Goal: Complete application form

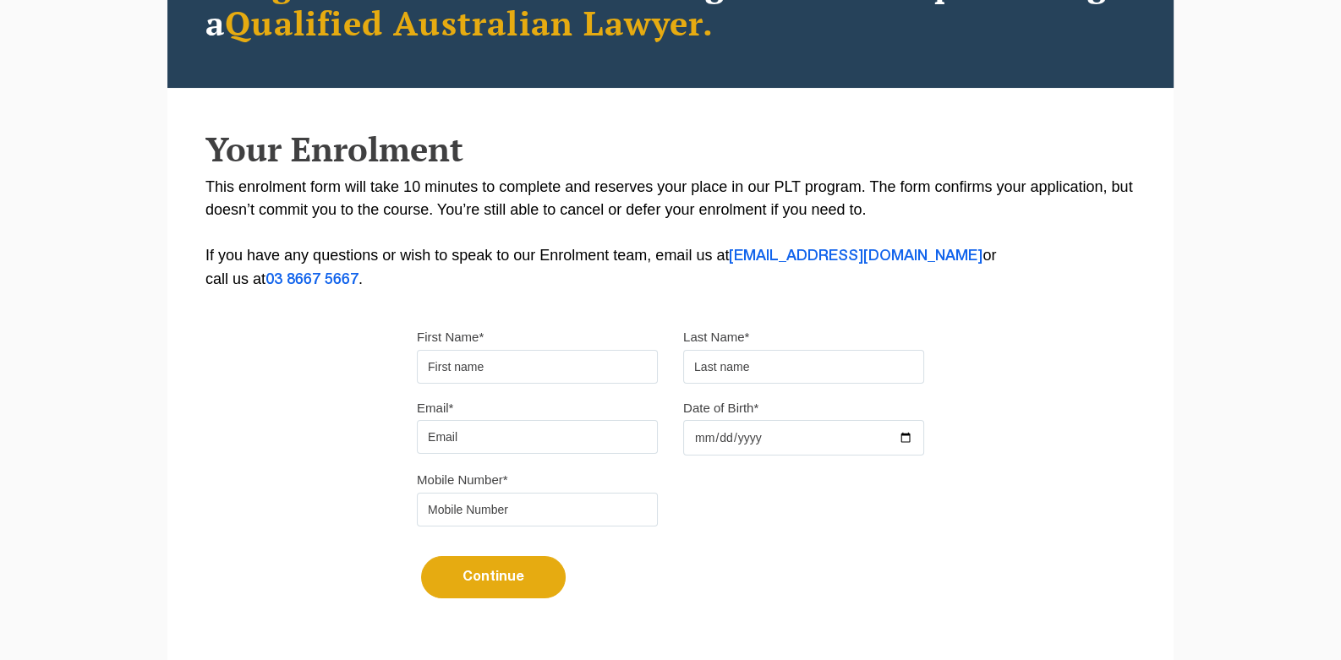
type input "Dev"
type input "Test"
type input "[EMAIL_ADDRESS][DOMAIN_NAME]"
type input "08154998630"
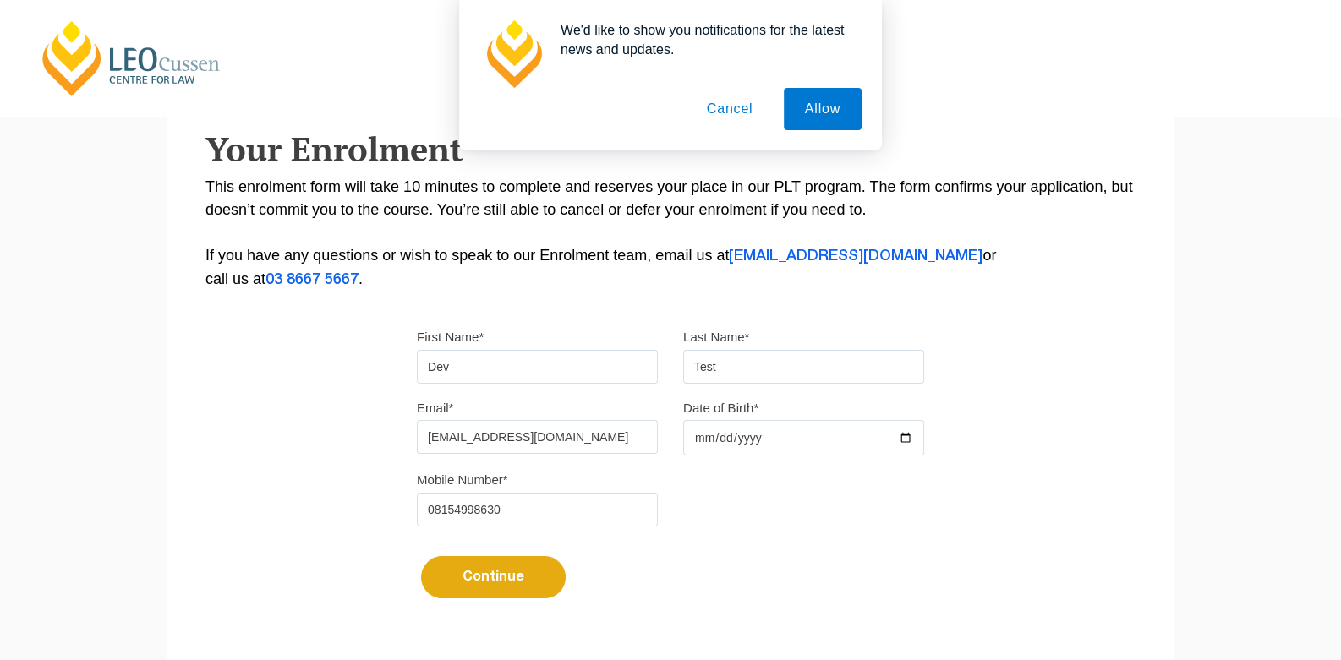
click at [698, 442] on input "Date of Birth*" at bounding box center [803, 437] width 241 height 35
click at [829, 114] on button "Allow" at bounding box center [823, 109] width 78 height 42
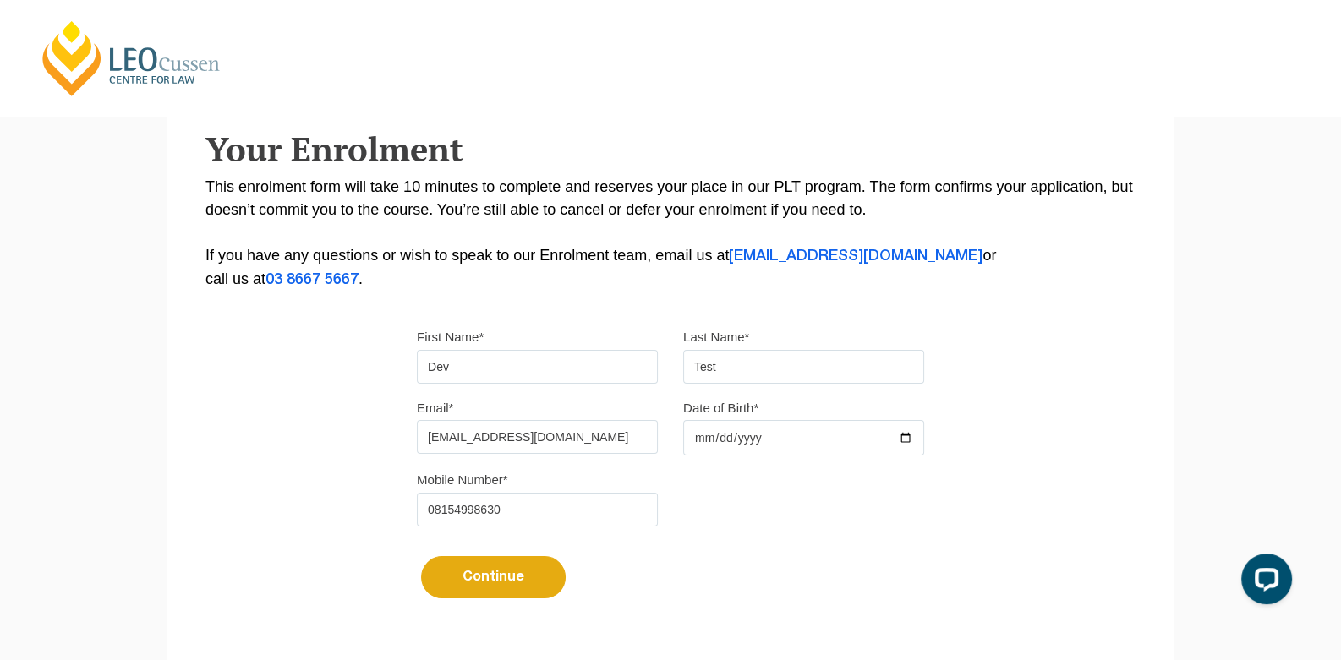
click at [698, 448] on input "Date of Birth*" at bounding box center [803, 437] width 241 height 35
type input "[DATE]"
click at [497, 583] on button "Continue" at bounding box center [493, 577] width 145 height 42
select select
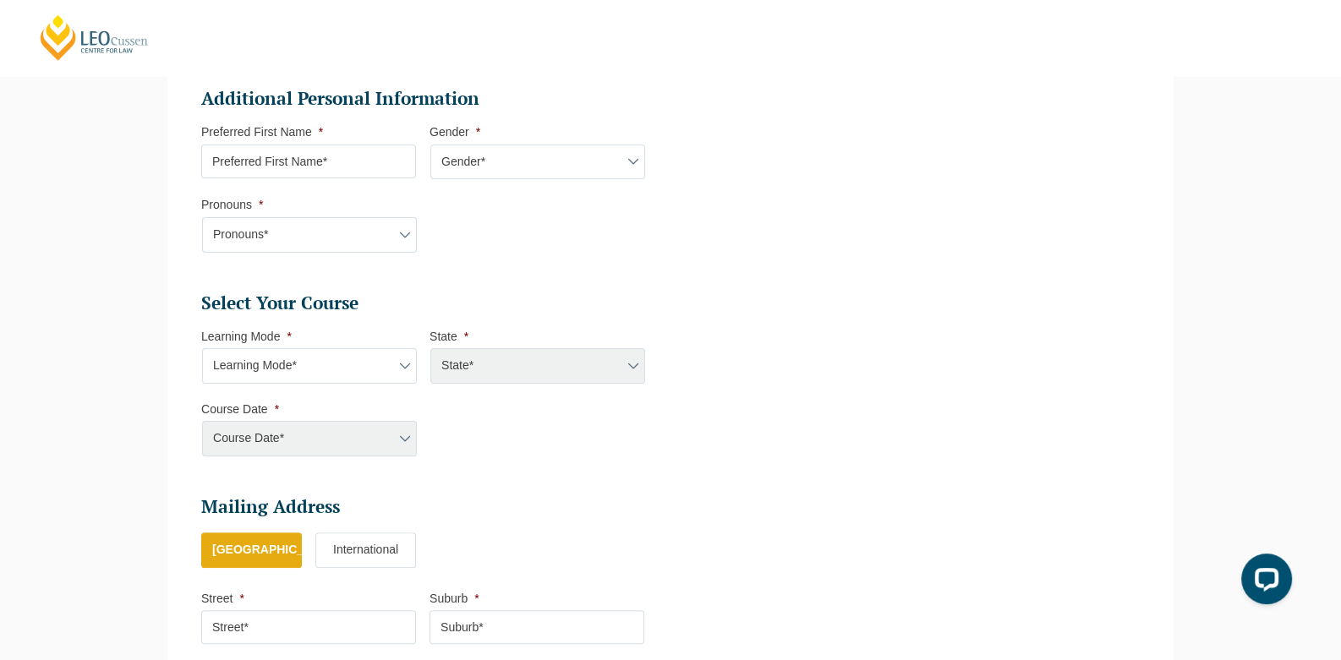
scroll to position [564, 0]
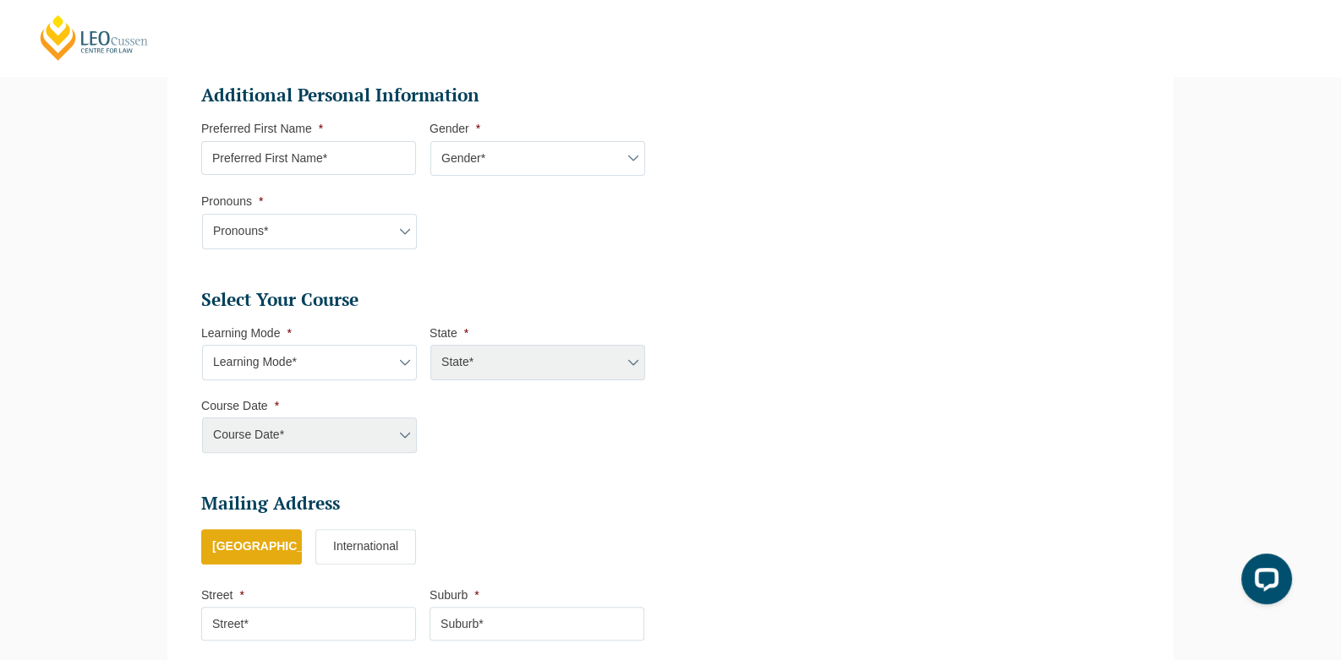
click at [315, 438] on div "Course Date* [PERSON_NAME] 2024 [DATE] ([DATE] to [DATE]) [DATE] ([DATE] to [DA…" at bounding box center [308, 435] width 215 height 35
click at [268, 364] on select "Learning Mode* Online Full Time Learning Online Part Time Learning Blended Full…" at bounding box center [309, 362] width 215 height 35
select select "Online Full Time Learning"
click at [202, 345] on select "Learning Mode* Online Full Time Learning Online Part Time Learning Blended Full…" at bounding box center [309, 362] width 215 height 35
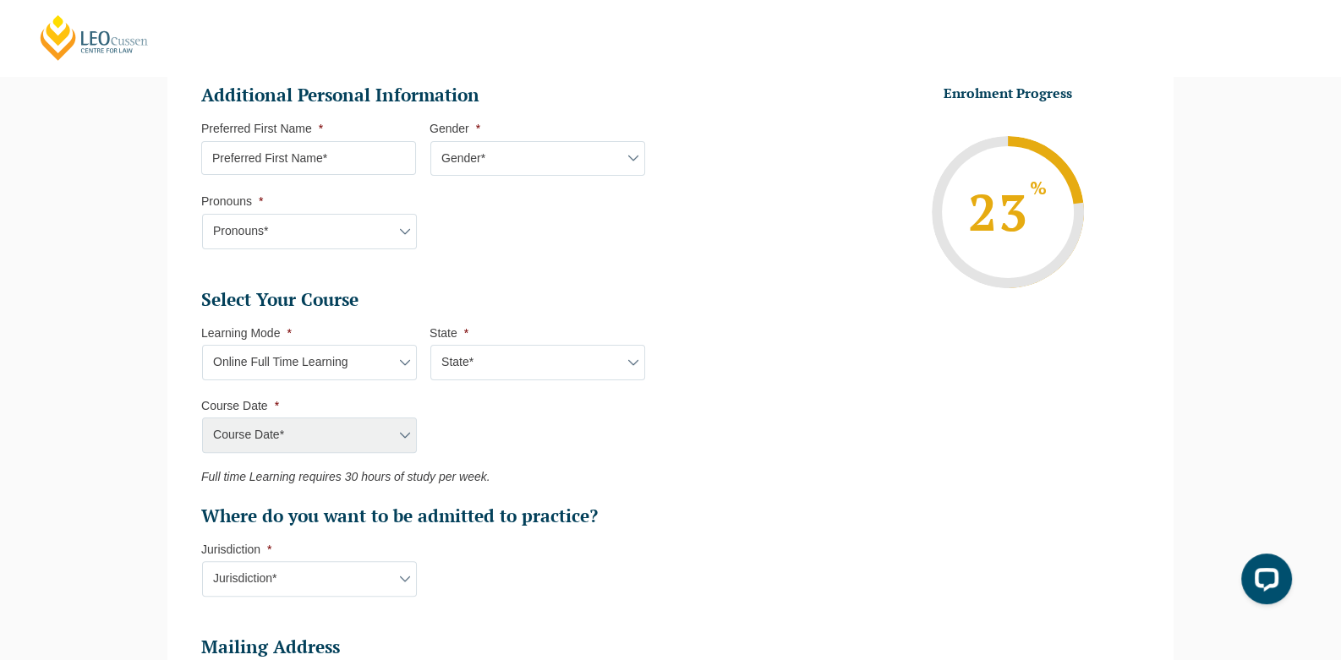
click at [266, 358] on select "Learning Mode* Online Full Time Learning Online Part Time Learning Blended Full…" at bounding box center [309, 362] width 215 height 35
click at [202, 345] on select "Learning Mode* Online Full Time Learning Online Part Time Learning Blended Full…" at bounding box center [309, 362] width 215 height 35
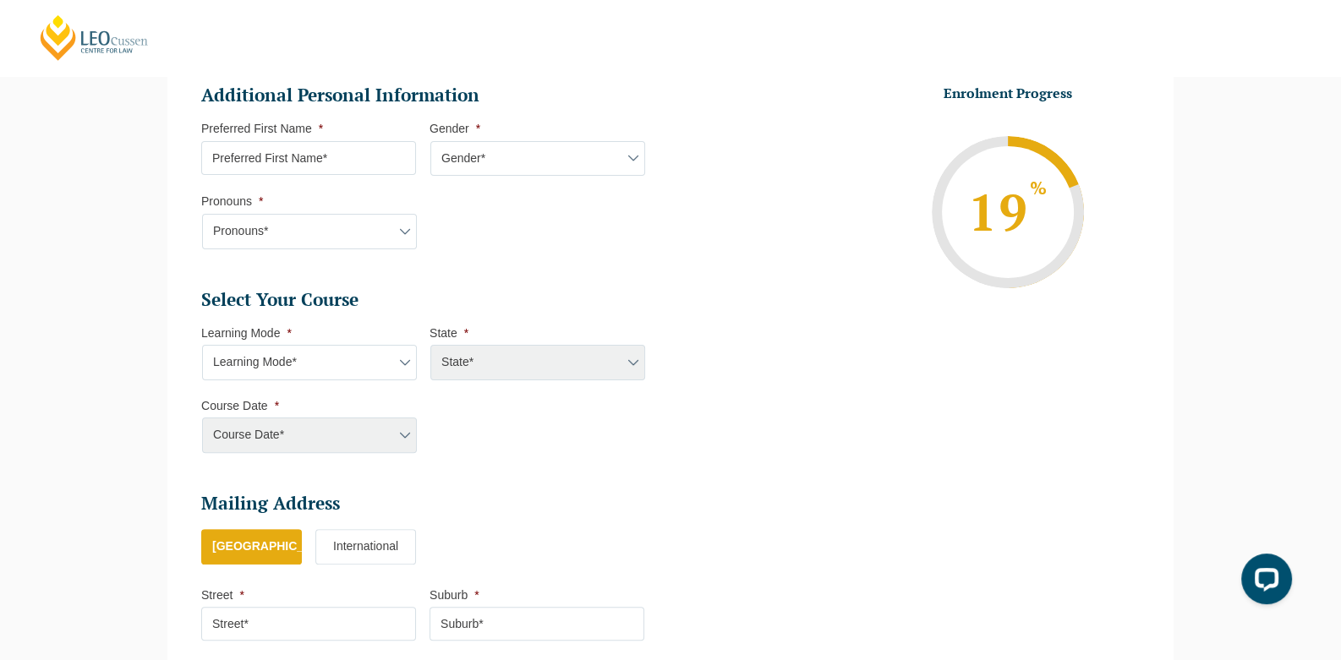
click at [265, 358] on select "Learning Mode* Online Full Time Learning Online Part Time Learning Blended Full…" at bounding box center [309, 362] width 215 height 35
click at [202, 345] on select "Learning Mode* Online Full Time Learning Online Part Time Learning Blended Full…" at bounding box center [309, 362] width 215 height 35
click at [266, 363] on select "Learning Mode* Online Full Time Learning Online Part Time Learning Blended Full…" at bounding box center [309, 362] width 215 height 35
select select "Online Full Time Learning"
click at [202, 345] on select "Learning Mode* Online Full Time Learning Online Part Time Learning Blended Full…" at bounding box center [309, 362] width 215 height 35
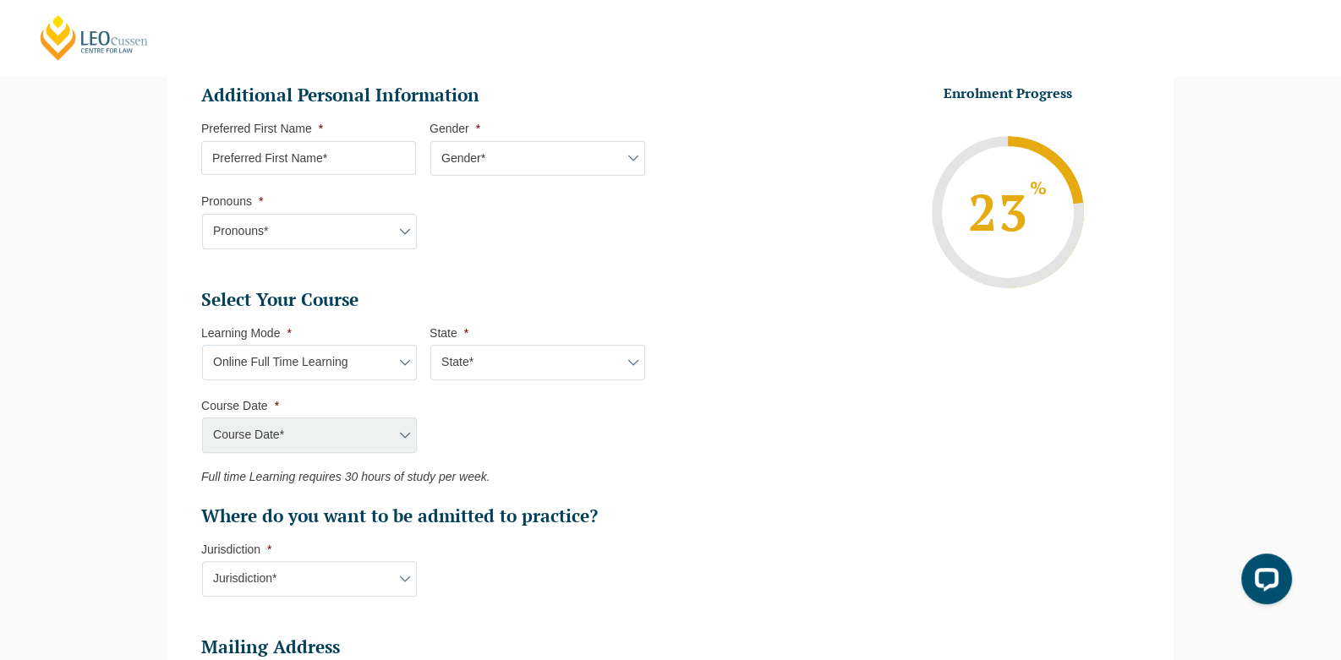
scroll to position [648, 0]
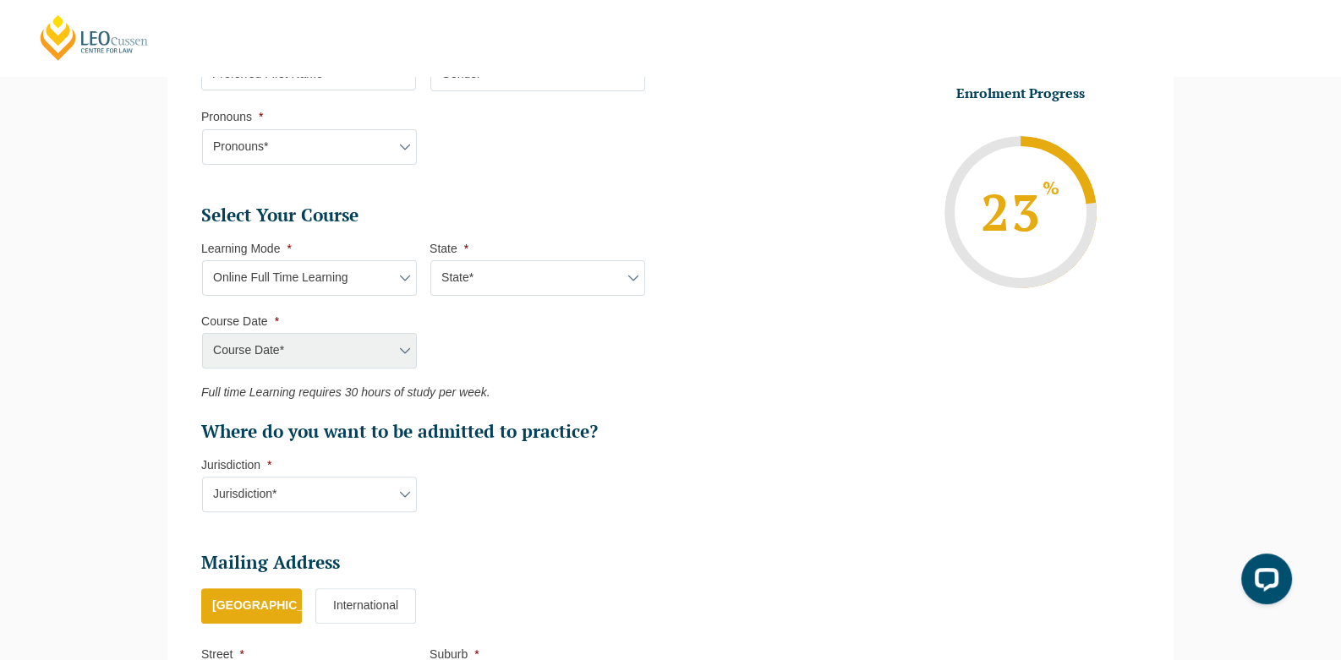
click at [473, 281] on select "State* National ([GEOGRAPHIC_DATA]/[GEOGRAPHIC_DATA], [GEOGRAPHIC_DATA], [GEOGR…" at bounding box center [537, 277] width 215 height 35
select select "National ([GEOGRAPHIC_DATA]/[GEOGRAPHIC_DATA], [GEOGRAPHIC_DATA], [GEOGRAPHIC_D…"
click at [430, 260] on select "State* National ([GEOGRAPHIC_DATA]/[GEOGRAPHIC_DATA], [GEOGRAPHIC_DATA], [GEOGR…" at bounding box center [537, 277] width 215 height 35
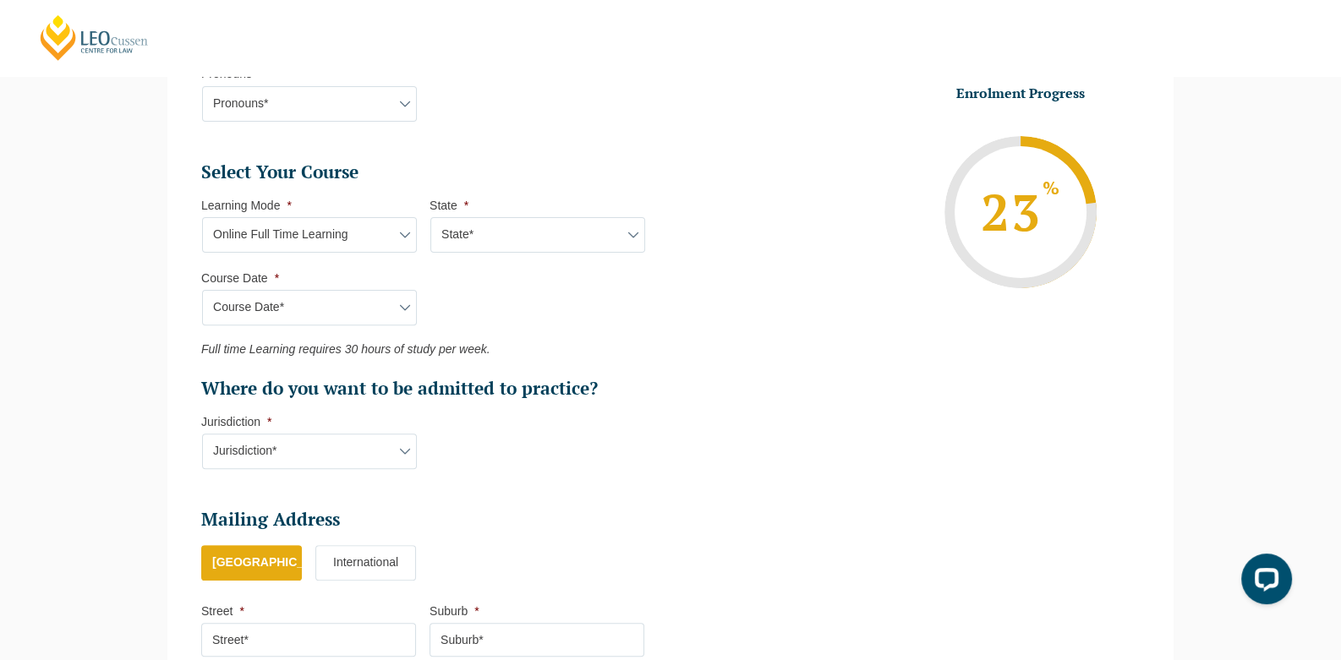
scroll to position [986, 0]
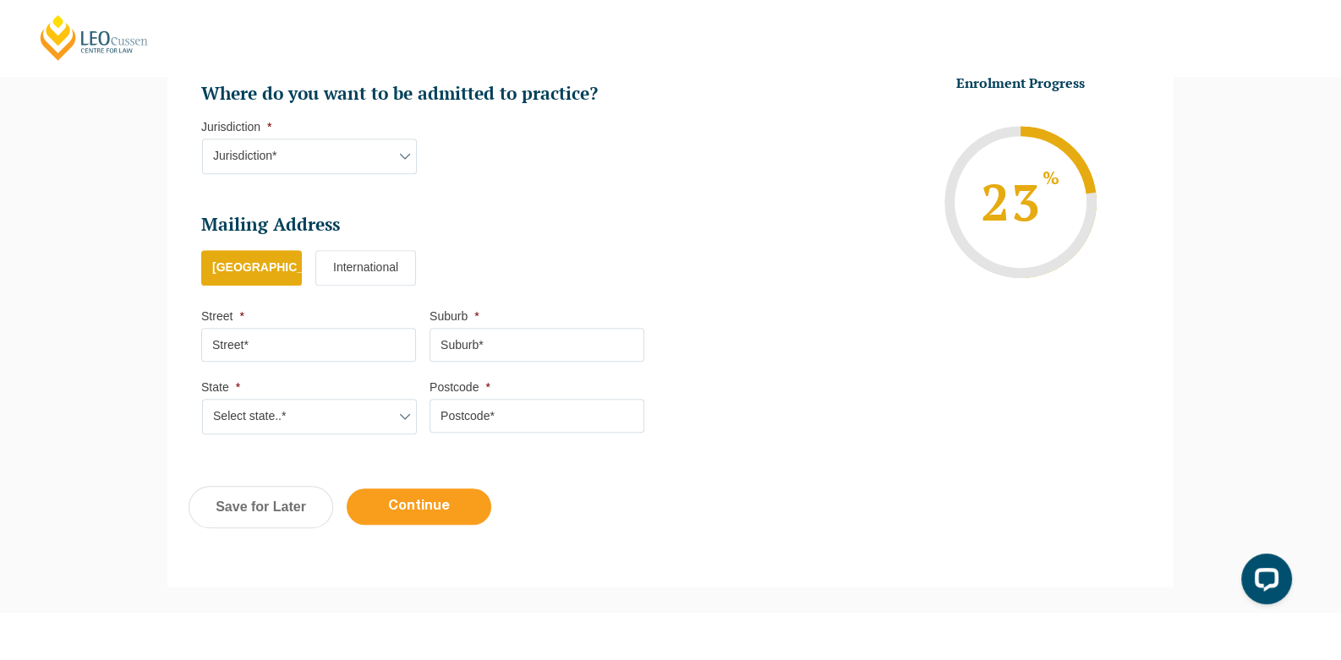
click at [375, 497] on input "Continue" at bounding box center [419, 507] width 145 height 36
select select "Online Full Time Learning"
select select "National ([GEOGRAPHIC_DATA]/[GEOGRAPHIC_DATA], [GEOGRAPHIC_DATA], [GEOGRAPHIC_D…"
select select
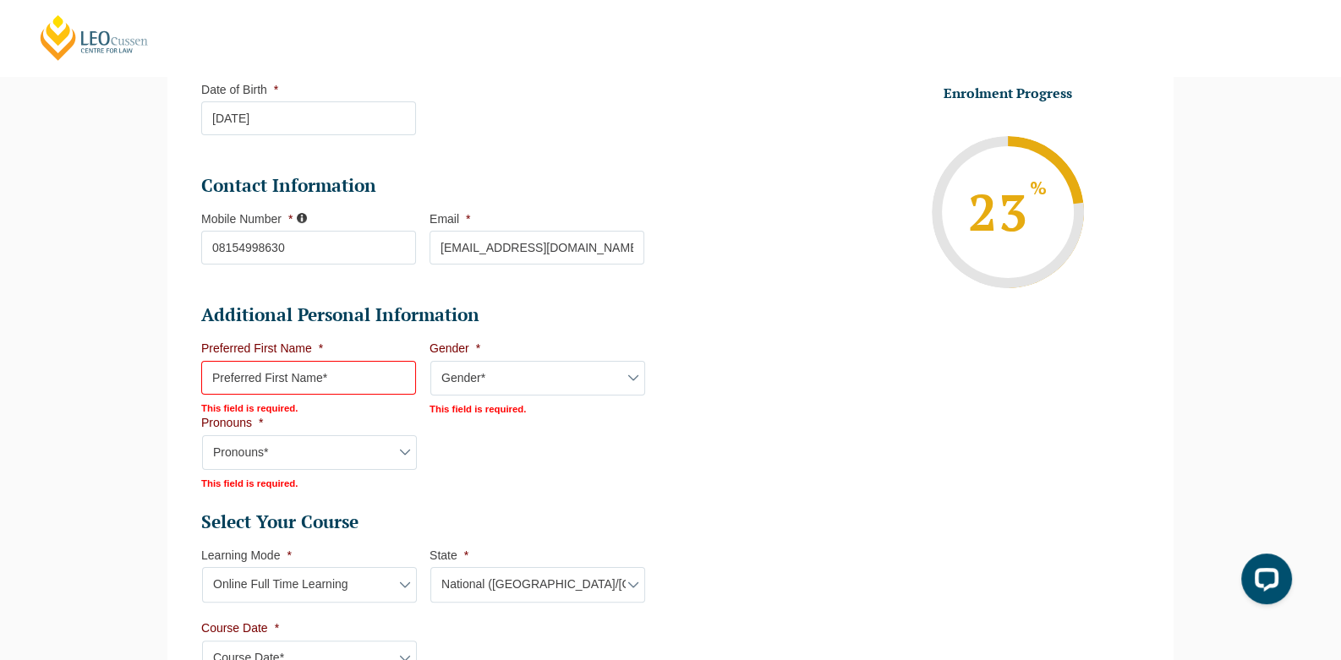
scroll to position [422, 0]
click at [465, 374] on select "Gender* [DEMOGRAPHIC_DATA] [DEMOGRAPHIC_DATA] [DEMOGRAPHIC_DATA] [DEMOGRAPHIC_D…" at bounding box center [537, 378] width 215 height 35
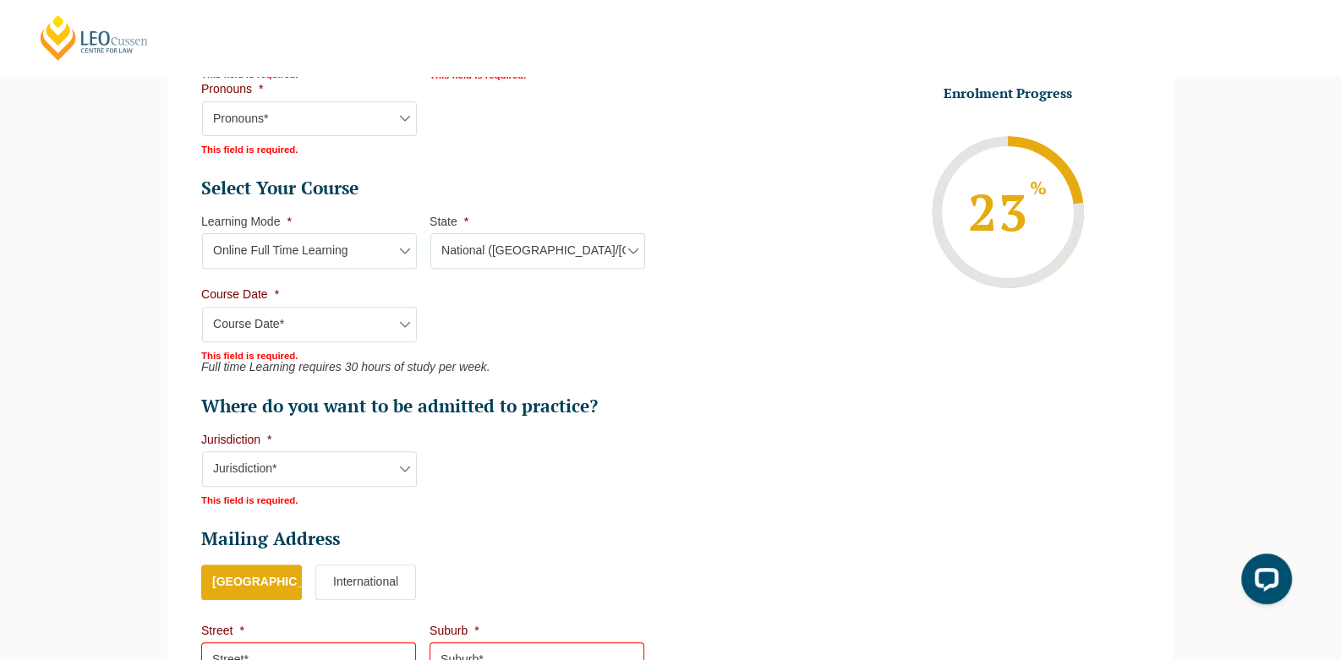
scroll to position [760, 0]
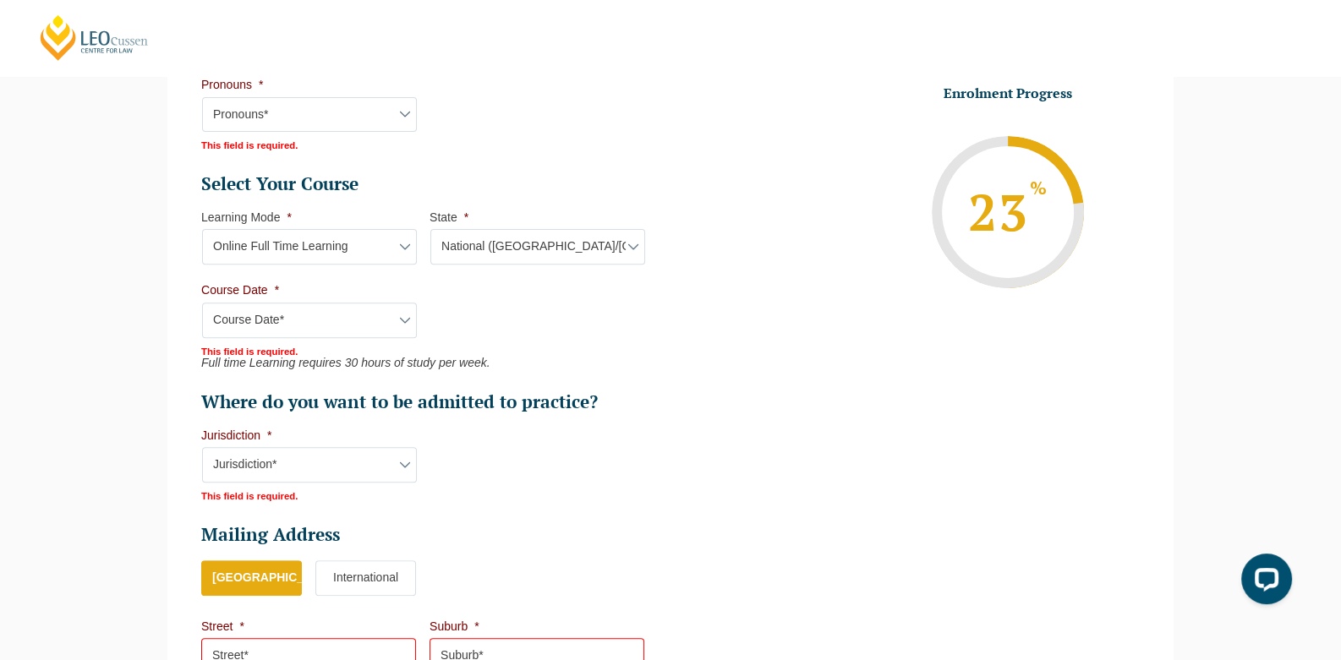
click at [473, 244] on select "State* National ([GEOGRAPHIC_DATA]/[GEOGRAPHIC_DATA], [GEOGRAPHIC_DATA], [GEOGR…" at bounding box center [537, 246] width 215 height 35
click at [507, 333] on ul "Select Your Course This field is hidden when viewing the form Only for Flinder …" at bounding box center [429, 293] width 456 height 242
click at [467, 248] on select "State* National ([GEOGRAPHIC_DATA]/[GEOGRAPHIC_DATA], [GEOGRAPHIC_DATA], [GEOGR…" at bounding box center [537, 246] width 215 height 35
select select
click at [430, 229] on select "State* National ([GEOGRAPHIC_DATA]/[GEOGRAPHIC_DATA], [GEOGRAPHIC_DATA], [GEOGR…" at bounding box center [537, 246] width 215 height 35
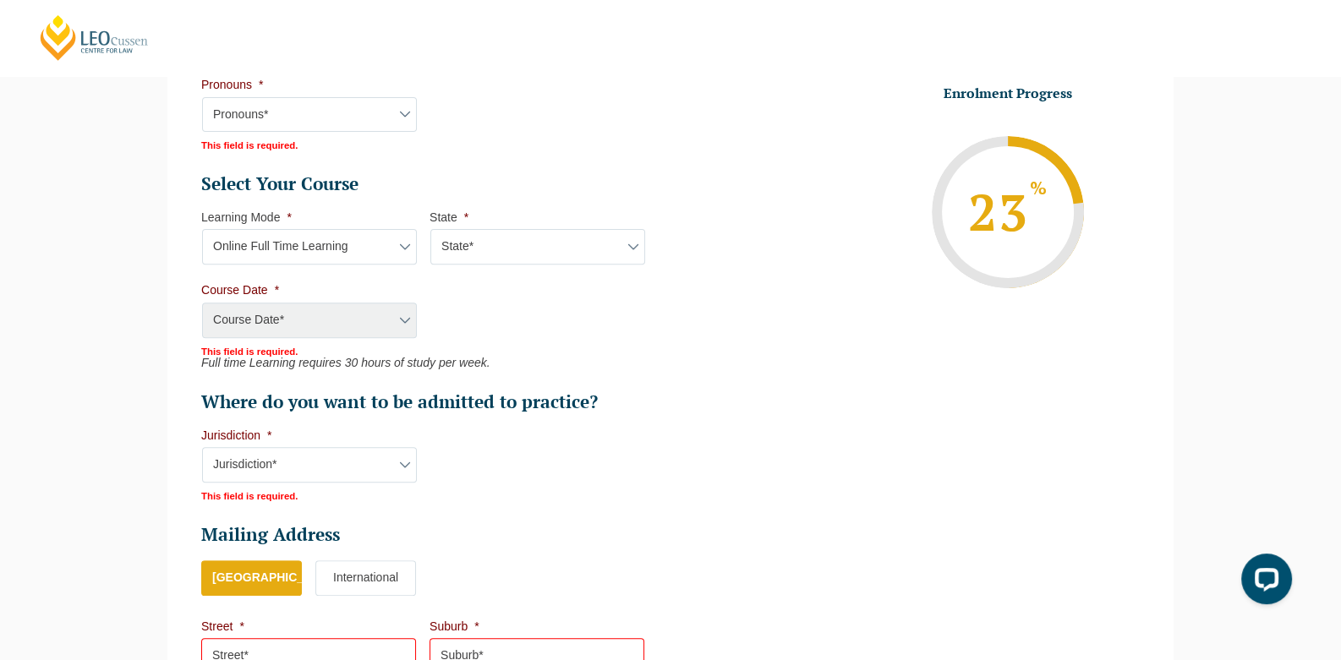
click at [391, 320] on div "Course Date* [DATE] ([DATE] to [DATE]) [DATE] ([DATE] to [DATE]) [DATE] ([DATE]…" at bounding box center [308, 321] width 215 height 37
click at [329, 242] on select "Learning Mode* Online Full Time Learning Online Part Time Learning Blended Full…" at bounding box center [309, 246] width 215 height 35
select select
click at [202, 229] on select "Learning Mode* Online Full Time Learning Online Part Time Learning Blended Full…" at bounding box center [309, 246] width 215 height 35
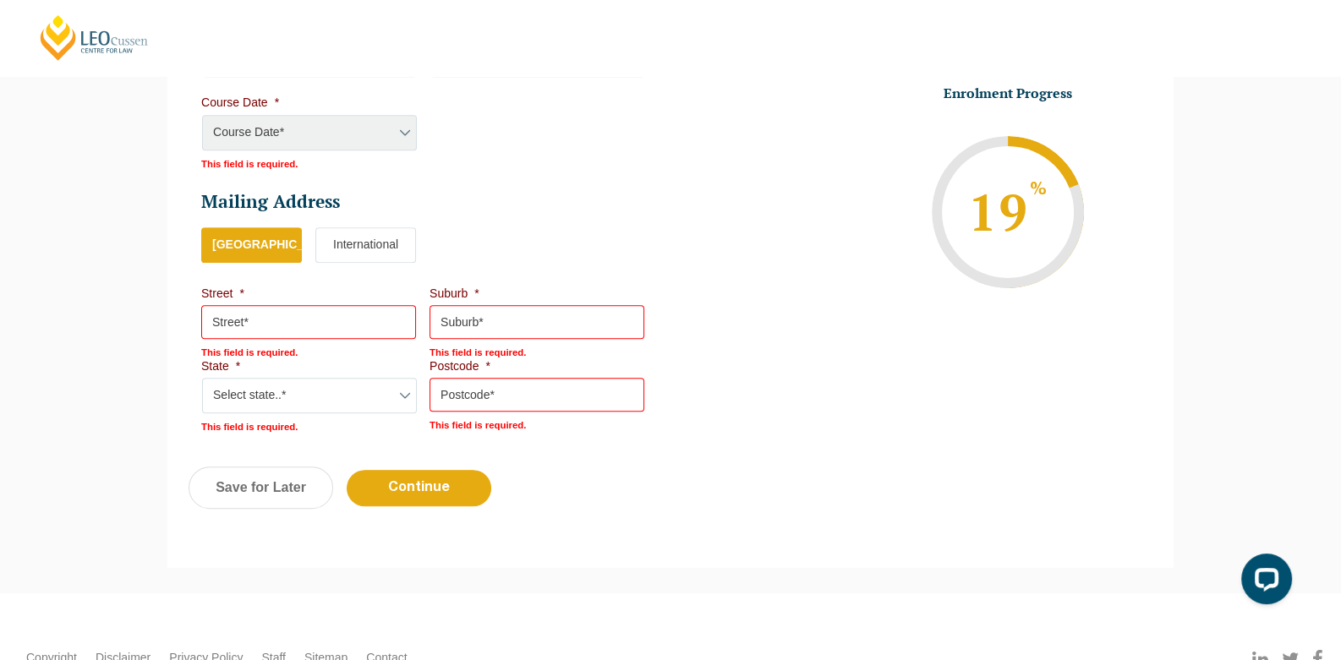
scroll to position [1047, 0]
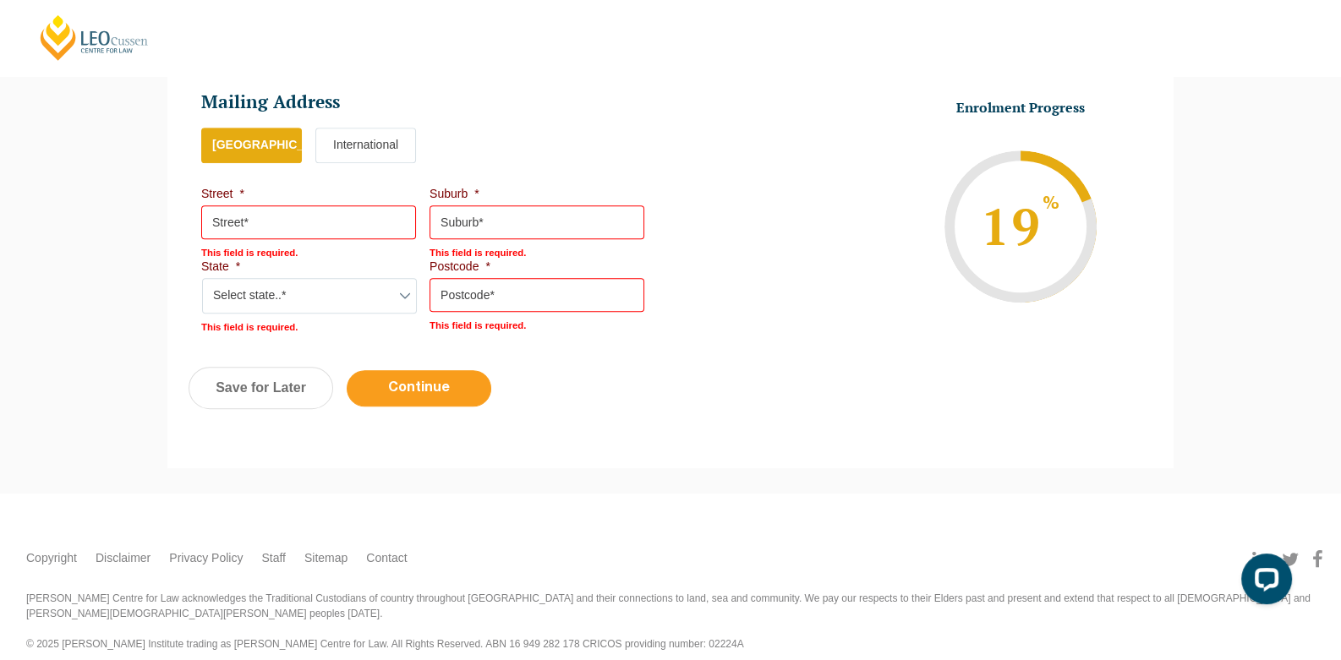
click at [398, 387] on input "Continue" at bounding box center [419, 388] width 145 height 36
select select
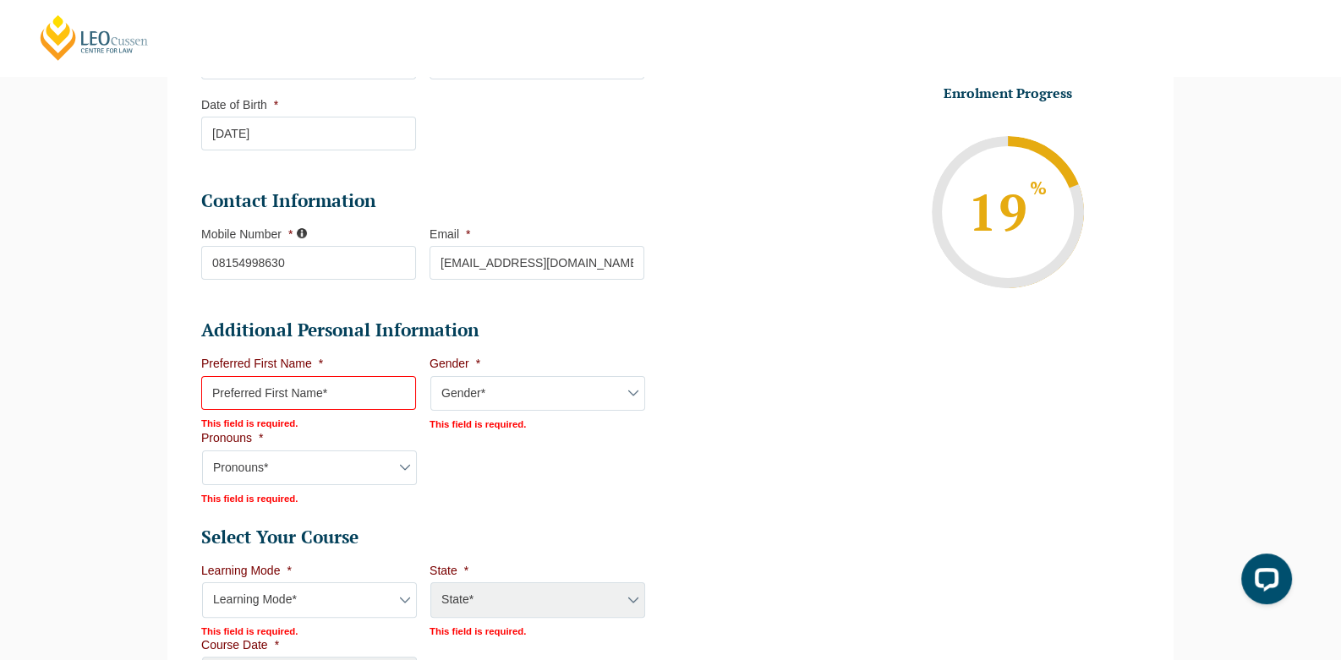
scroll to position [576, 0]
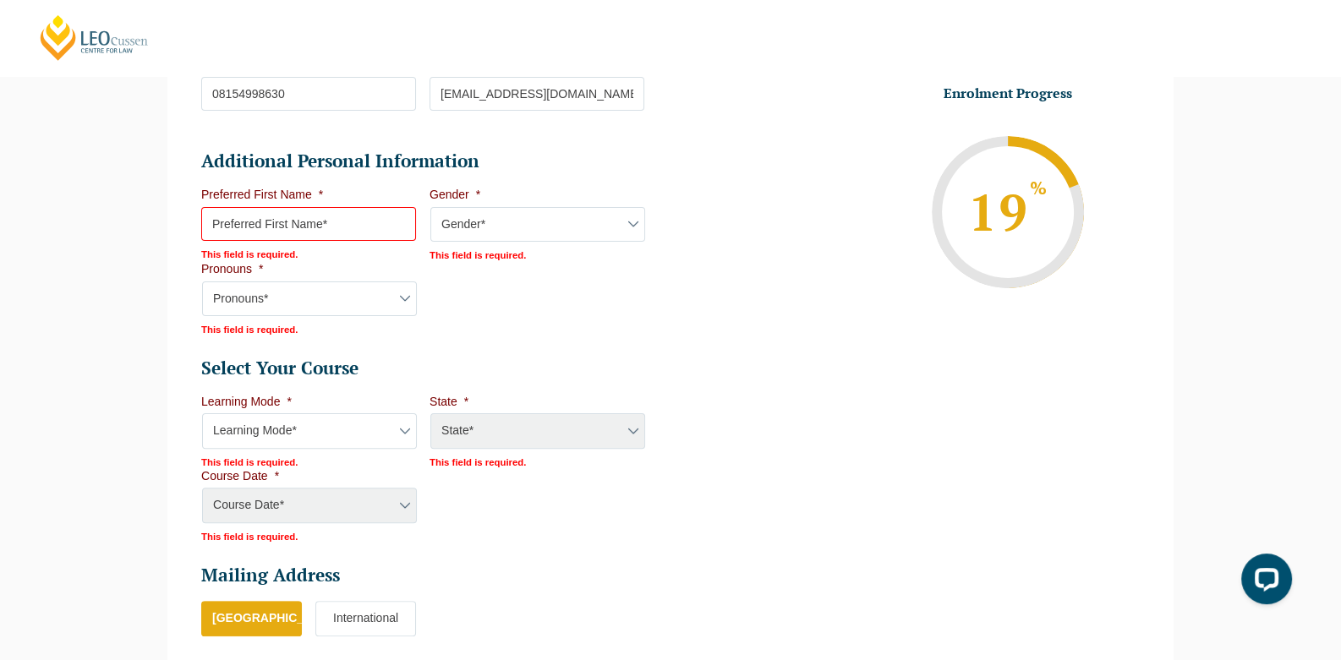
click at [339, 502] on div "Course Date* [PERSON_NAME] 2024 [DATE] ([DATE] to [DATE]) [DATE] ([DATE] to [DA…" at bounding box center [308, 506] width 215 height 37
click at [448, 434] on div "State* ACT/NSW National ([GEOGRAPHIC_DATA]/[GEOGRAPHIC_DATA], [GEOGRAPHIC_DATA]…" at bounding box center [536, 431] width 215 height 37
click at [449, 433] on div "State* ACT/NSW National ([GEOGRAPHIC_DATA]/[GEOGRAPHIC_DATA], [GEOGRAPHIC_DATA]…" at bounding box center [536, 431] width 215 height 37
click at [459, 426] on div "State* ACT/NSW National ([GEOGRAPHIC_DATA]/[GEOGRAPHIC_DATA], [GEOGRAPHIC_DATA]…" at bounding box center [536, 431] width 215 height 37
click at [489, 430] on div "State* ACT/NSW National ([GEOGRAPHIC_DATA]/[GEOGRAPHIC_DATA], [GEOGRAPHIC_DATA]…" at bounding box center [536, 431] width 215 height 37
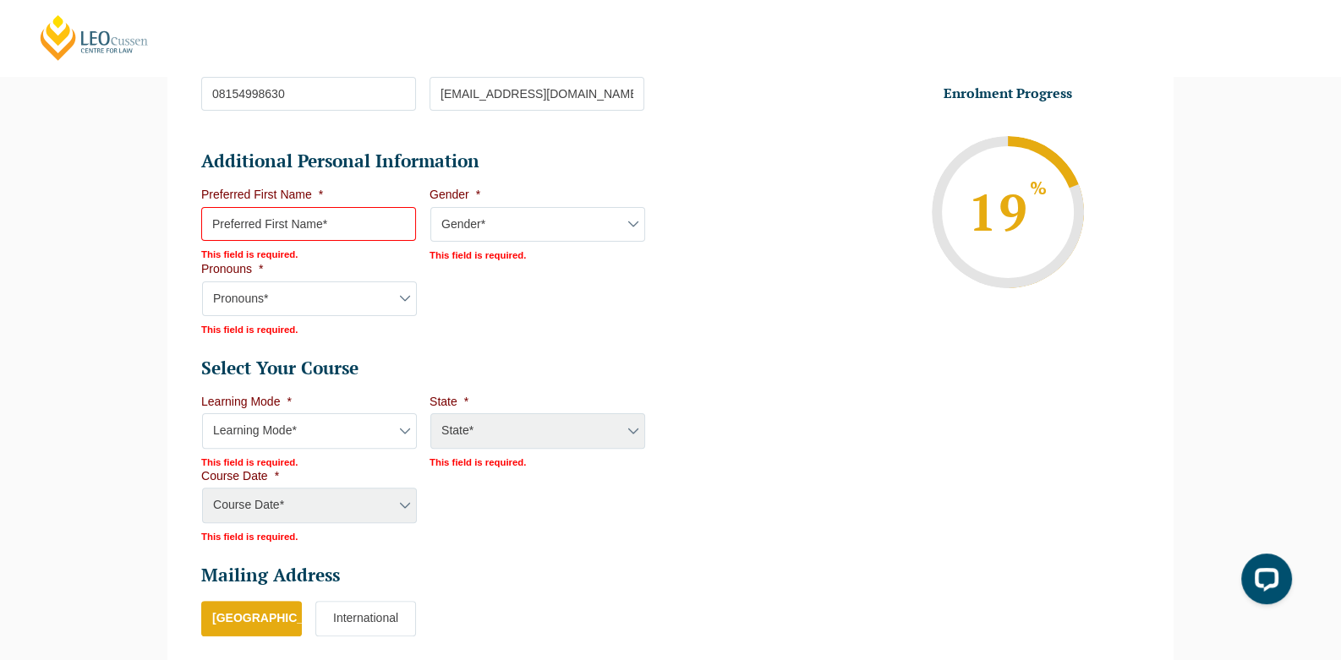
click at [501, 425] on div "State* ACT/NSW National ([GEOGRAPHIC_DATA]/[GEOGRAPHIC_DATA], [GEOGRAPHIC_DATA]…" at bounding box center [536, 431] width 215 height 37
click at [481, 424] on div "State* ACT/NSW National ([GEOGRAPHIC_DATA]/[GEOGRAPHIC_DATA], [GEOGRAPHIC_DATA]…" at bounding box center [536, 431] width 215 height 37
click at [385, 429] on select "Learning Mode* Online Full Time Learning Online Part Time Learning Blended Full…" at bounding box center [309, 430] width 215 height 35
click at [516, 423] on div "State* ACT/NSW National ([GEOGRAPHIC_DATA]/[GEOGRAPHIC_DATA], [GEOGRAPHIC_DATA]…" at bounding box center [536, 431] width 215 height 37
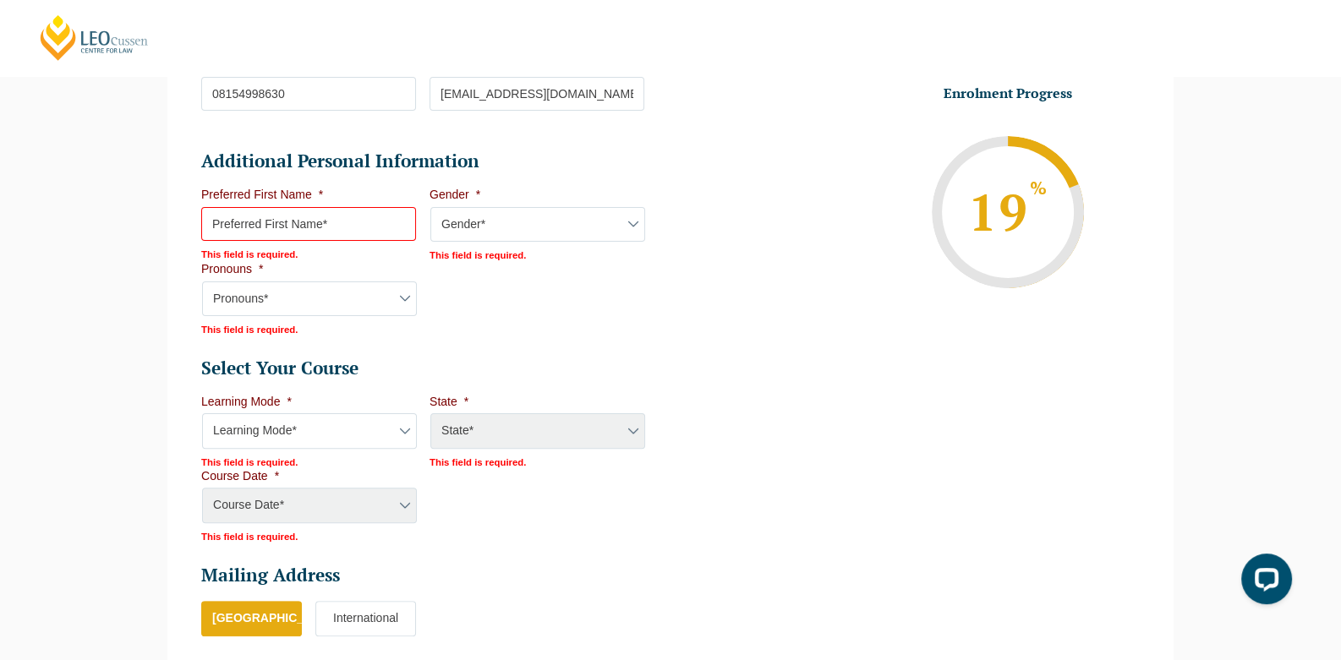
click at [467, 424] on div "State* ACT/NSW National ([GEOGRAPHIC_DATA]/[GEOGRAPHIC_DATA], [GEOGRAPHIC_DATA]…" at bounding box center [536, 431] width 215 height 37
click at [377, 429] on select "Learning Mode* Online Full Time Learning Online Part Time Learning Blended Full…" at bounding box center [309, 430] width 215 height 35
select select "Online Full Time Learning"
click at [202, 413] on select "Learning Mode* Online Full Time Learning Online Part Time Learning Blended Full…" at bounding box center [309, 430] width 215 height 35
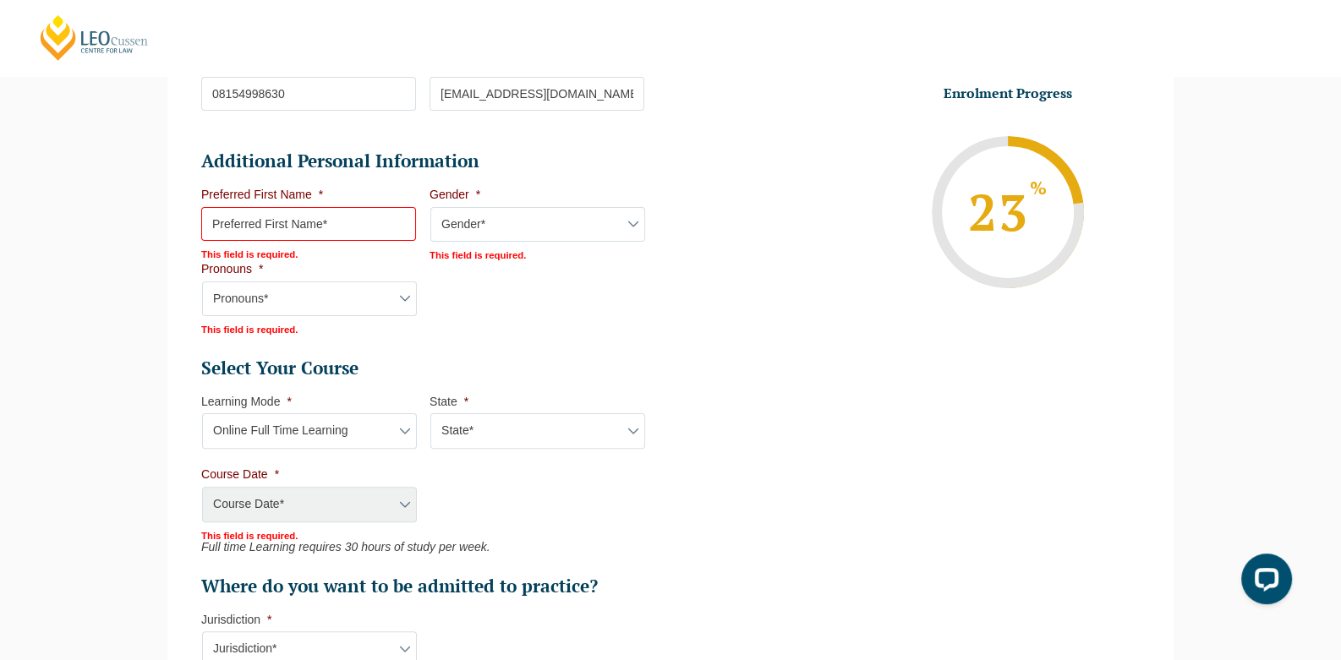
click at [513, 417] on select "State* National ([GEOGRAPHIC_DATA]/[GEOGRAPHIC_DATA], [GEOGRAPHIC_DATA], [GEOGR…" at bounding box center [537, 430] width 215 height 35
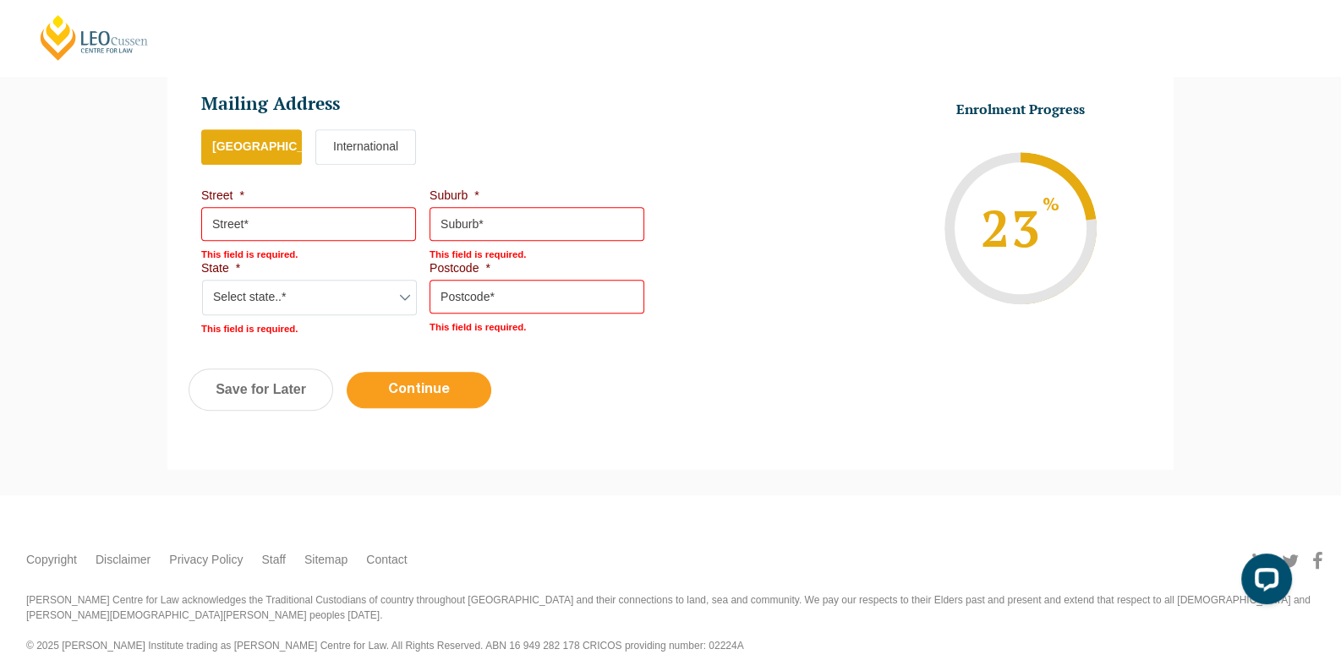
scroll to position [1190, 0]
click at [468, 403] on input "Continue" at bounding box center [419, 389] width 145 height 36
select select "Online Full Time Learning"
select select
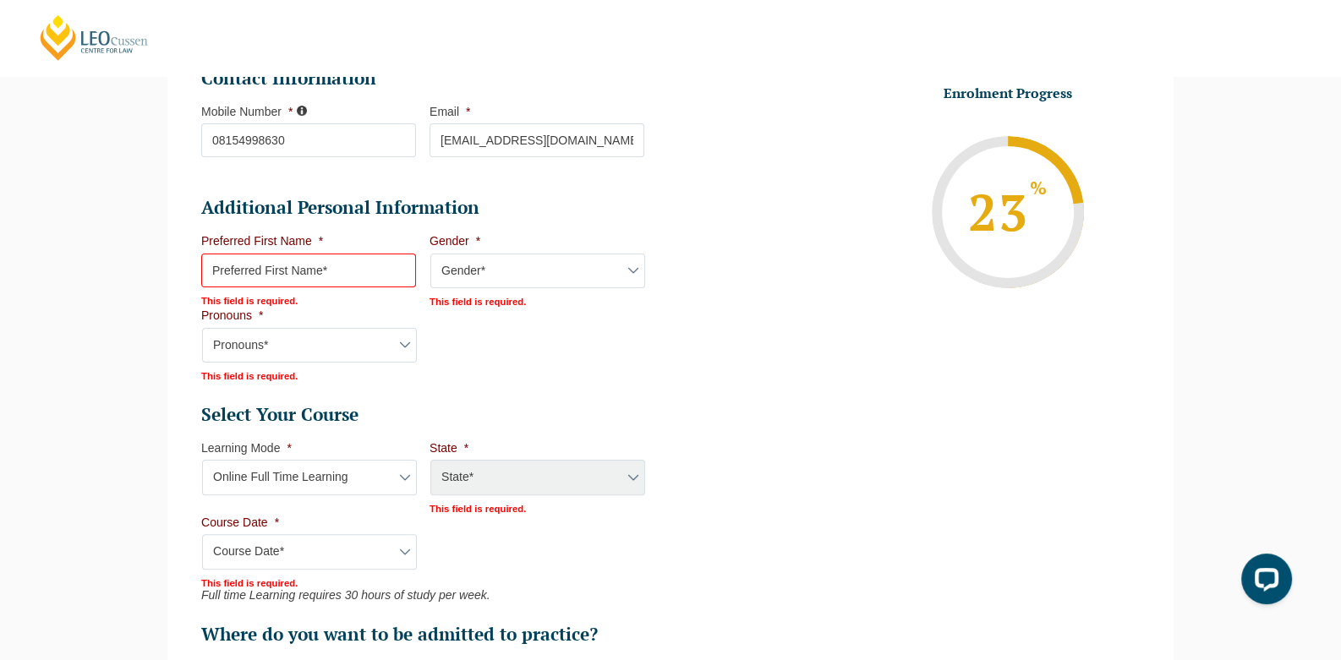
scroll to position [576, 0]
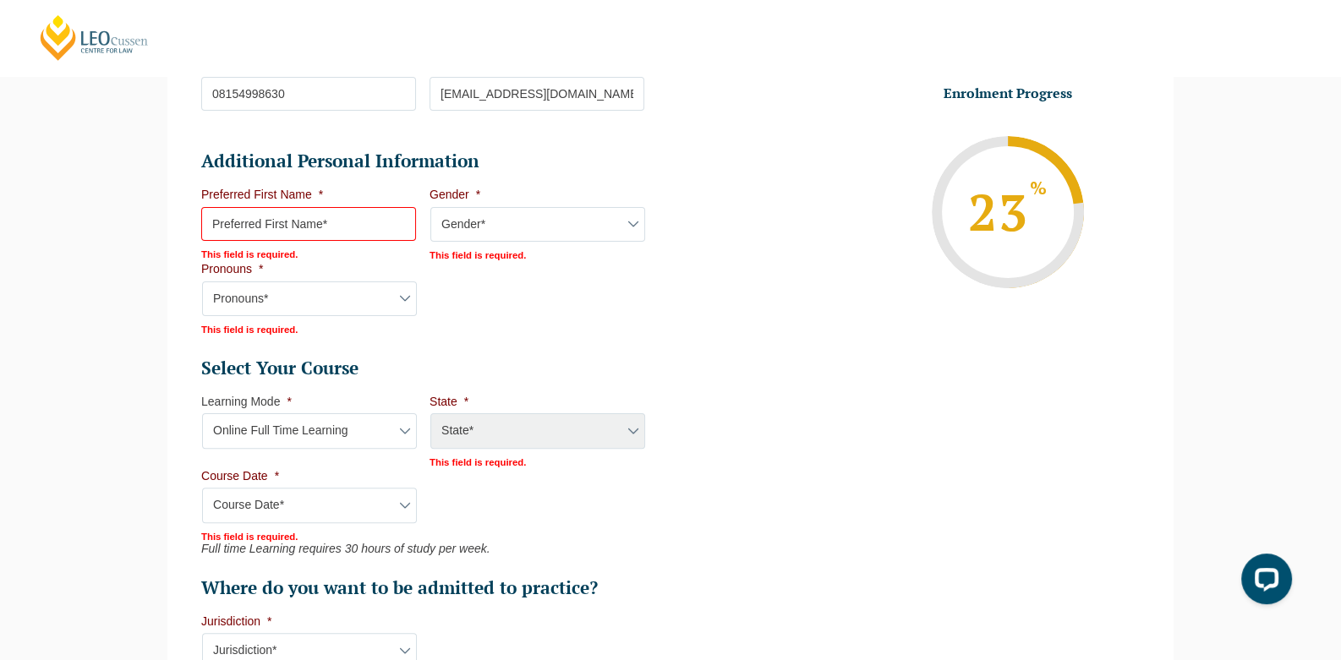
click at [478, 429] on div "State* National ([GEOGRAPHIC_DATA]/[GEOGRAPHIC_DATA], [GEOGRAPHIC_DATA], [GEOGR…" at bounding box center [536, 431] width 215 height 37
click at [473, 429] on div "State* National ([GEOGRAPHIC_DATA]/[GEOGRAPHIC_DATA], [GEOGRAPHIC_DATA], [GEOGR…" at bounding box center [536, 431] width 215 height 37
click at [467, 425] on div "State* National ([GEOGRAPHIC_DATA]/[GEOGRAPHIC_DATA], [GEOGRAPHIC_DATA], [GEOGR…" at bounding box center [536, 431] width 215 height 37
click at [466, 425] on div "State* National ([GEOGRAPHIC_DATA]/[GEOGRAPHIC_DATA], [GEOGRAPHIC_DATA], [GEOGR…" at bounding box center [536, 431] width 215 height 37
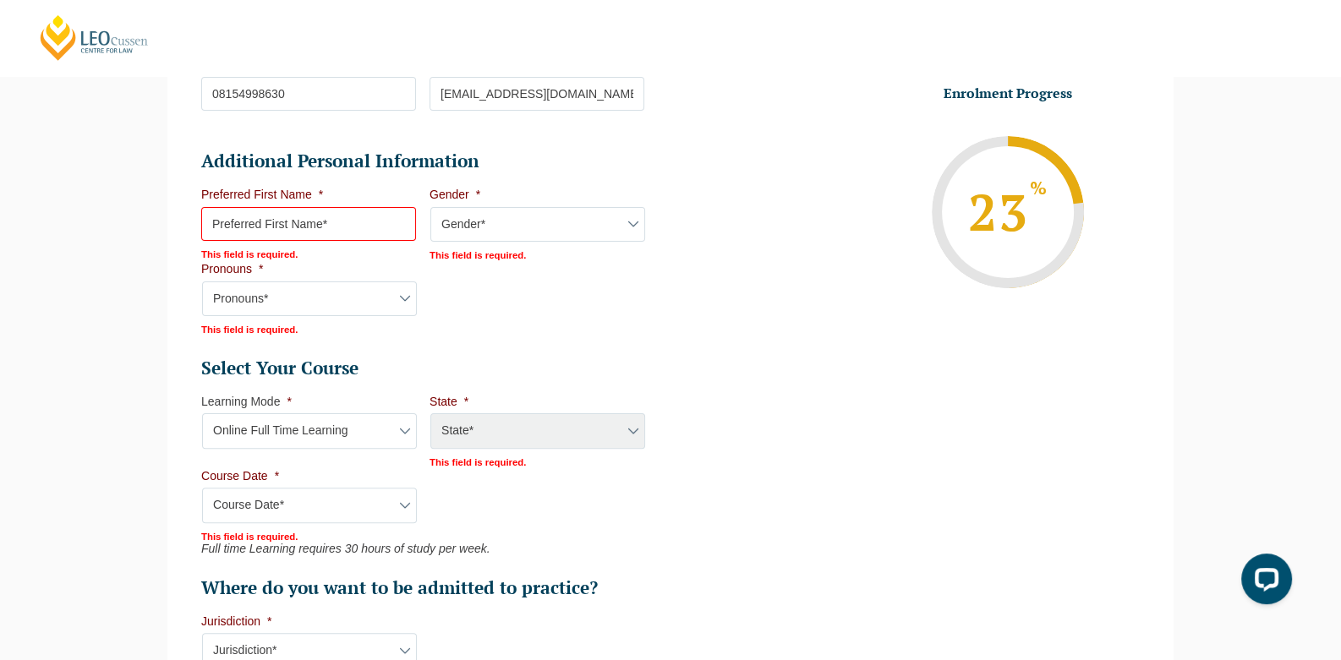
click at [466, 425] on div "State* National ([GEOGRAPHIC_DATA]/[GEOGRAPHIC_DATA], [GEOGRAPHIC_DATA], [GEOGR…" at bounding box center [536, 431] width 215 height 37
click at [482, 432] on div "State* National ([GEOGRAPHIC_DATA]/[GEOGRAPHIC_DATA], [GEOGRAPHIC_DATA], [GEOGR…" at bounding box center [536, 431] width 215 height 37
click at [390, 430] on select "Learning Mode* Online Full Time Learning Online Part Time Learning Blended Full…" at bounding box center [309, 430] width 215 height 35
click at [450, 425] on div "State* National ([GEOGRAPHIC_DATA]/[GEOGRAPHIC_DATA], [GEOGRAPHIC_DATA], [GEOGR…" at bounding box center [536, 431] width 215 height 37
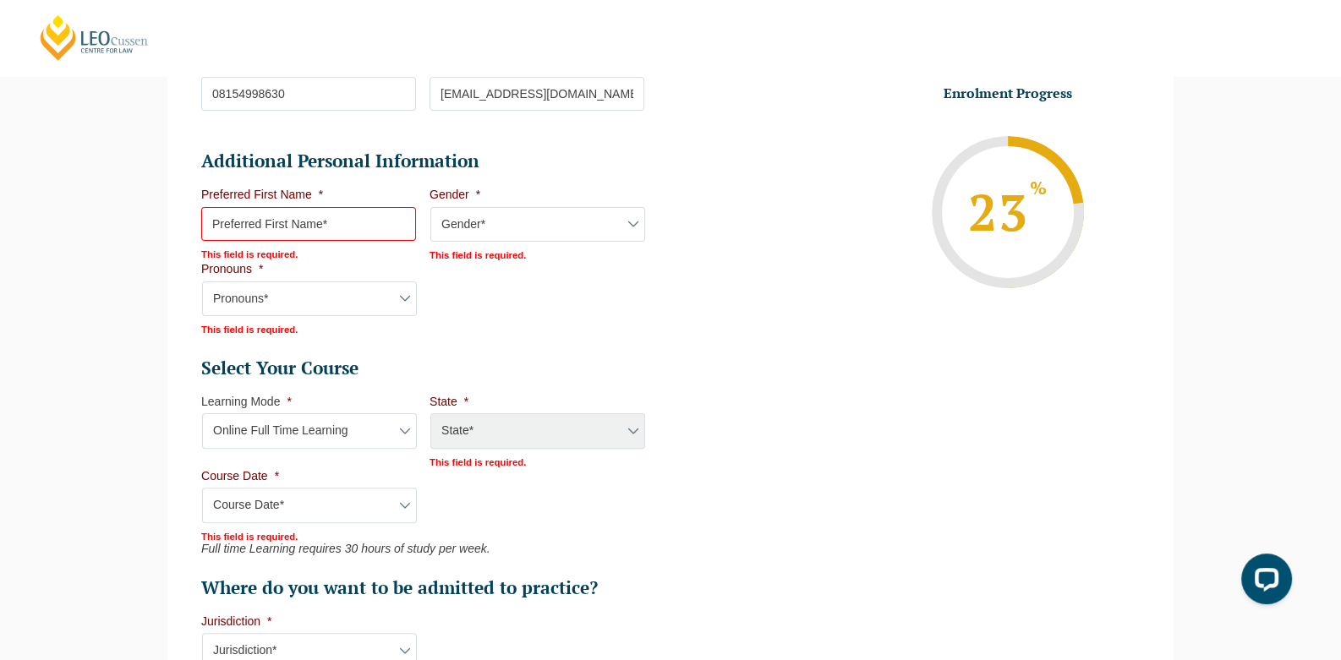
click at [450, 425] on div "State* National ([GEOGRAPHIC_DATA]/[GEOGRAPHIC_DATA], [GEOGRAPHIC_DATA], [GEOGR…" at bounding box center [536, 431] width 215 height 37
click at [379, 429] on select "Learning Mode* Online Full Time Learning Online Part Time Learning Blended Full…" at bounding box center [309, 430] width 215 height 35
